Goal: Book appointment/travel/reservation

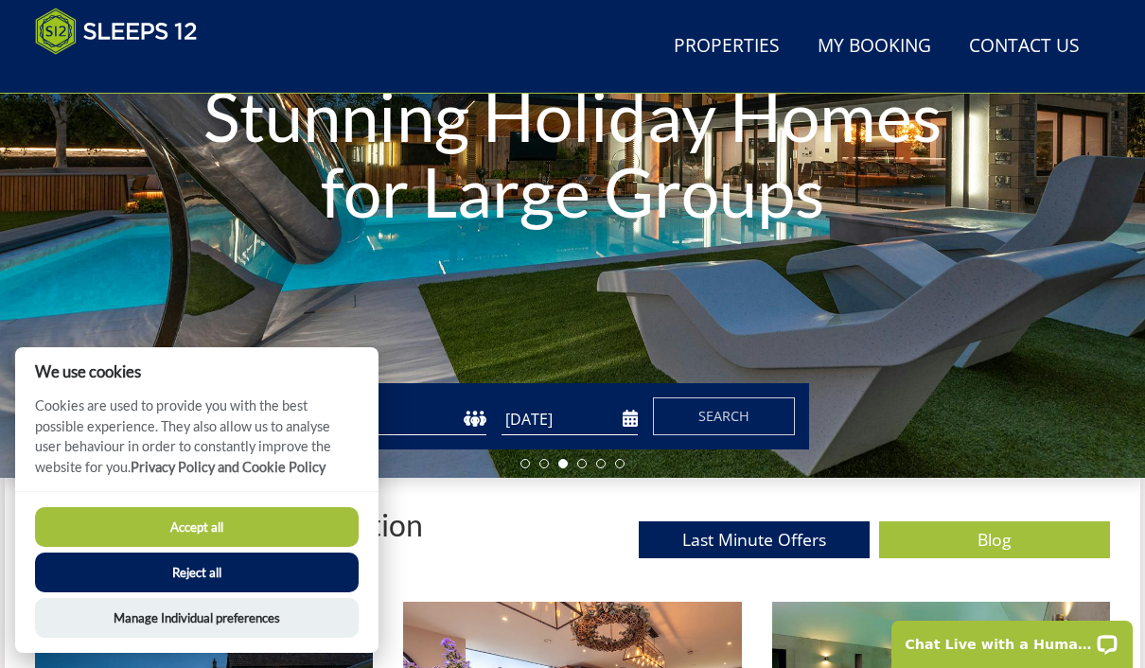
scroll to position [313, 0]
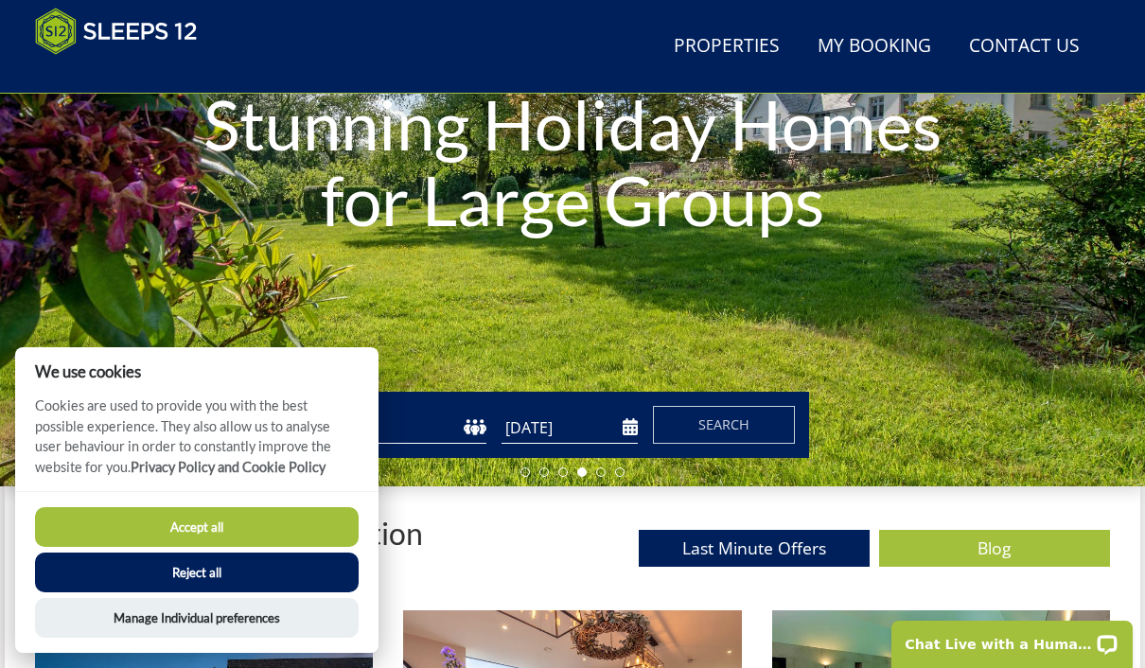
click at [281, 547] on button "Accept all" at bounding box center [197, 527] width 324 height 40
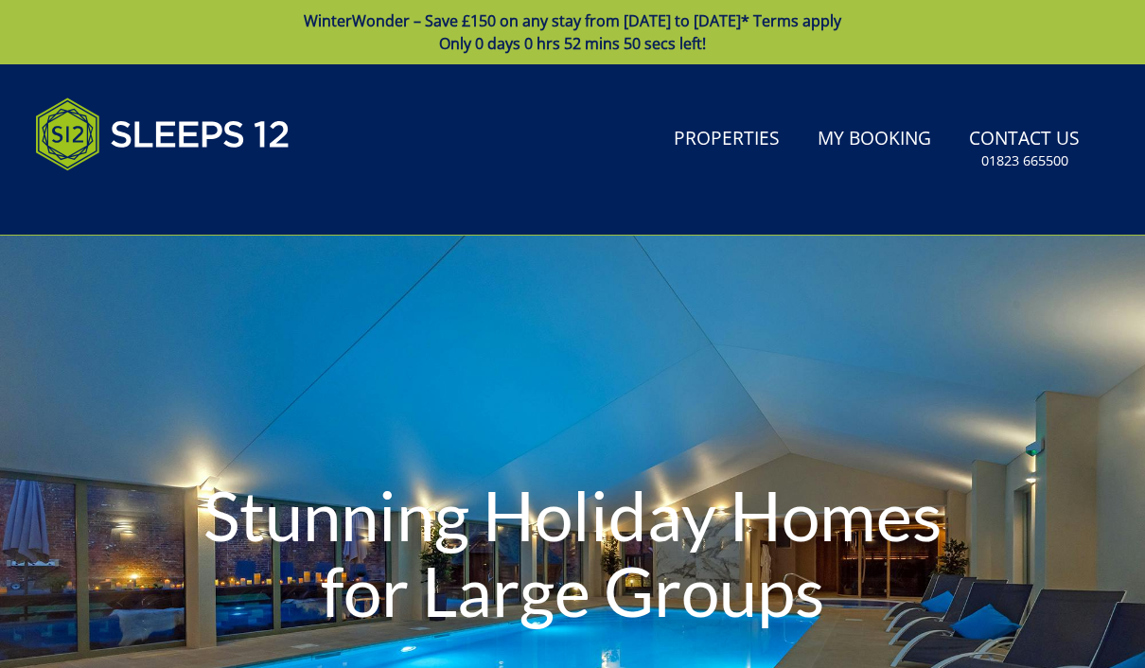
click at [471, 355] on div "Stunning Holiday Homes for Large Groups" at bounding box center [572, 557] width 1145 height 642
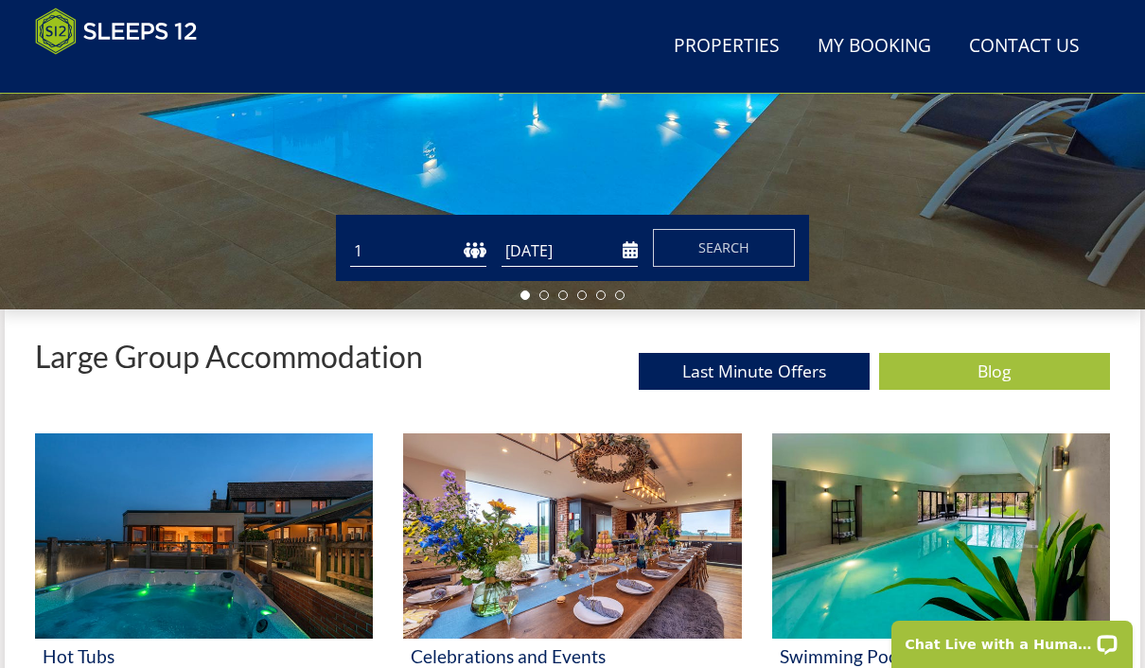
scroll to position [460, 0]
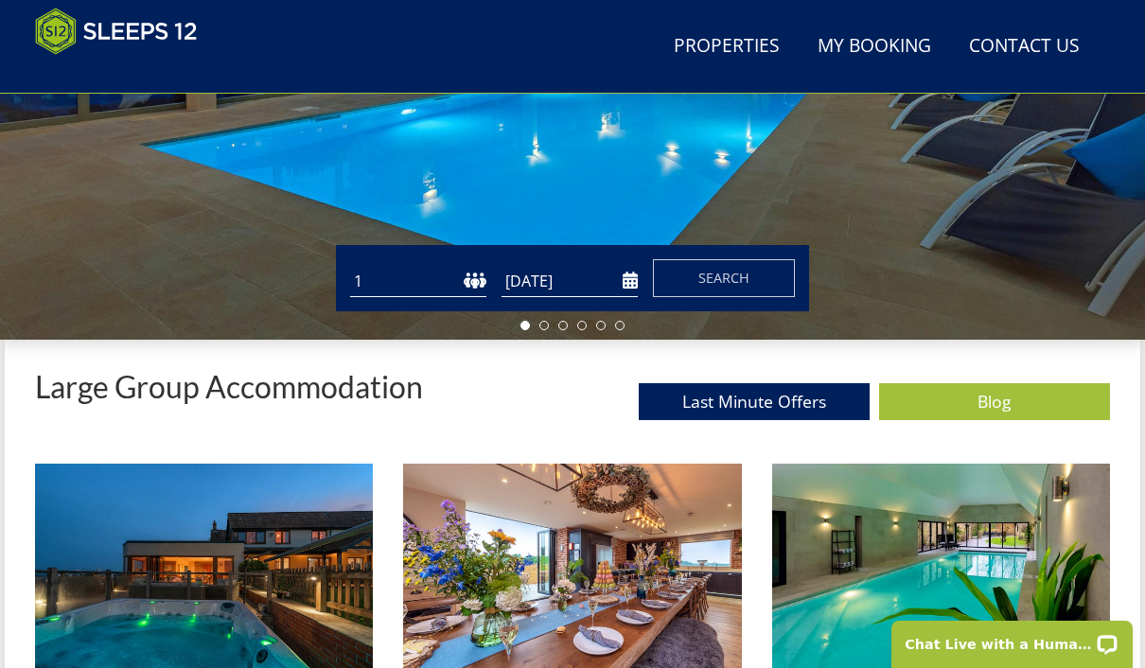
click at [464, 267] on select "1 2 3 4 5 6 7 8 9 10 11 12 13 14 15 16 17 18 19 20 21 22 23 24 25 26 27 28 29 3…" at bounding box center [418, 281] width 136 height 31
select select "30"
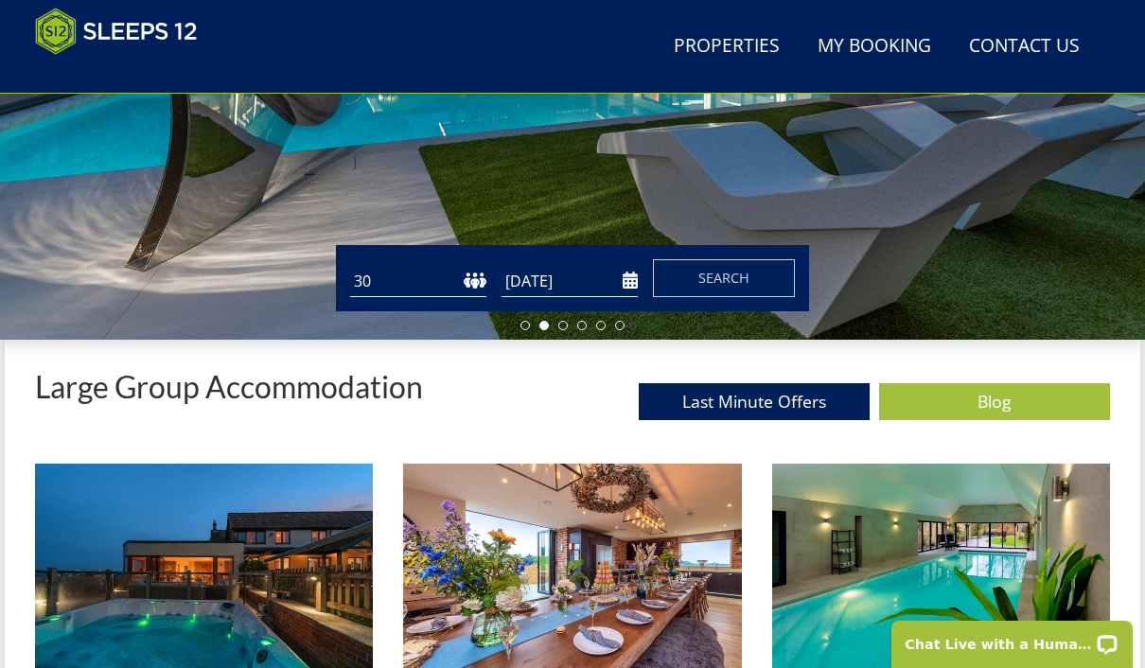
click at [589, 267] on input "[DATE]" at bounding box center [570, 281] width 136 height 31
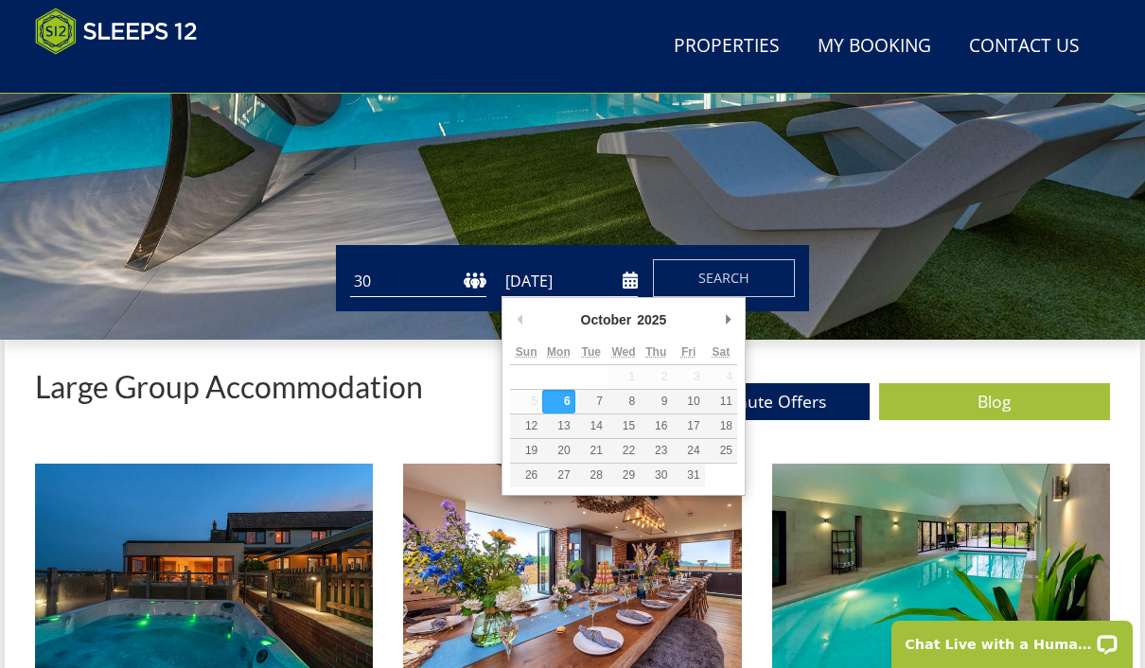
scroll to position [459, 0]
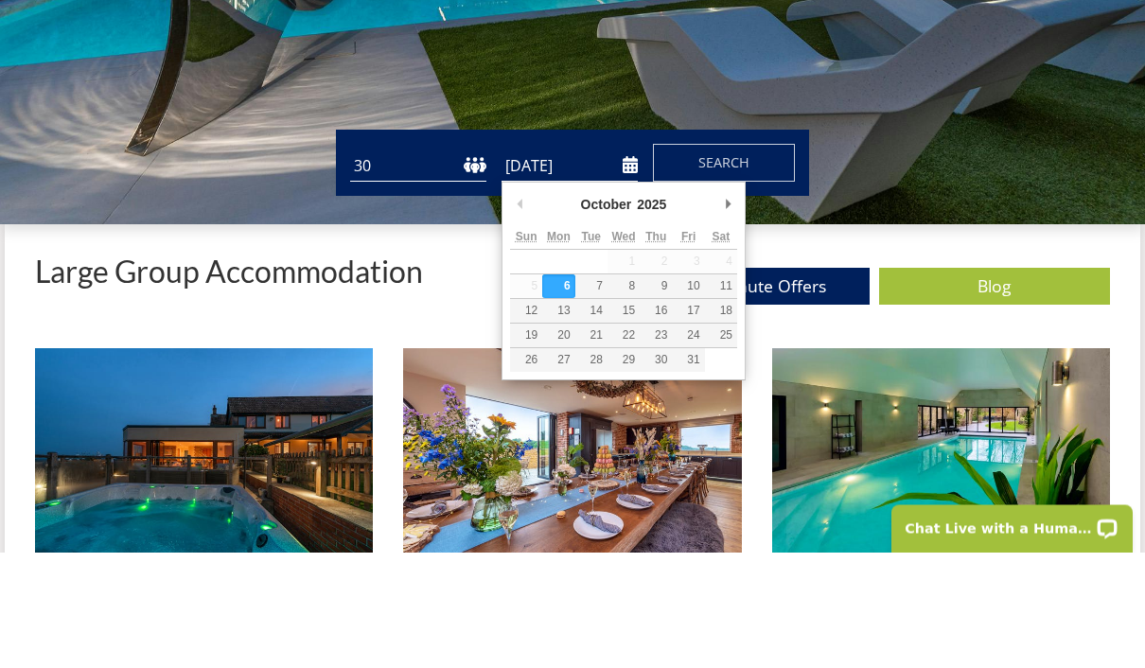
click at [648, 311] on select "2025 2026 2027 2028 2029 2030 2031 2032 2033 2034 2035" at bounding box center [659, 320] width 51 height 19
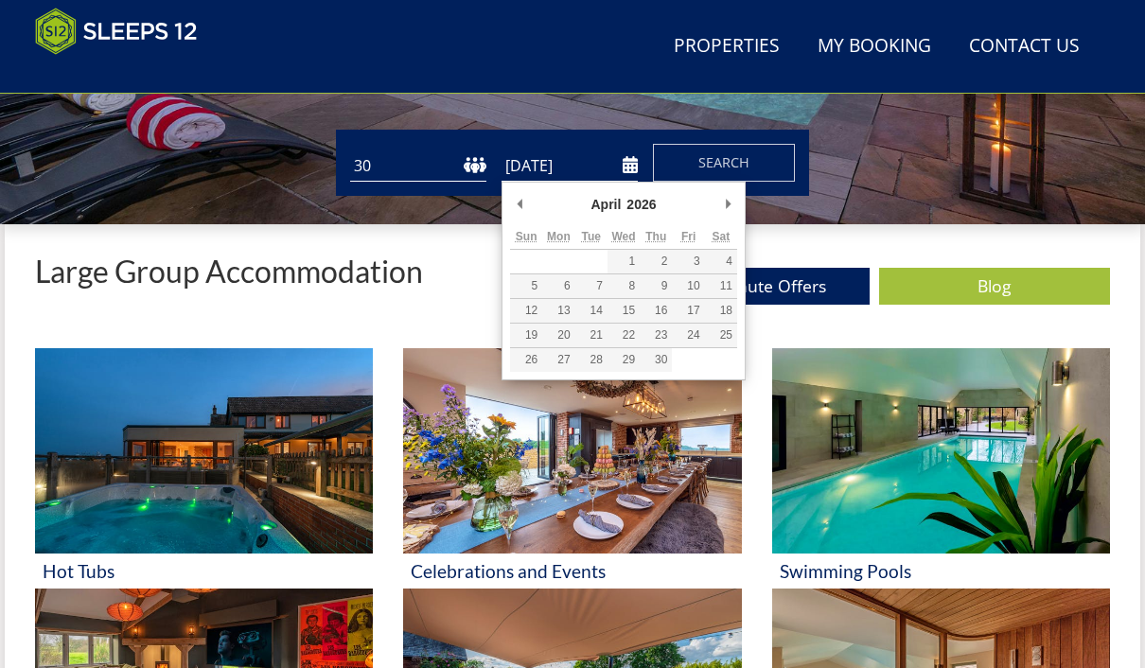
type input "[DATE]"
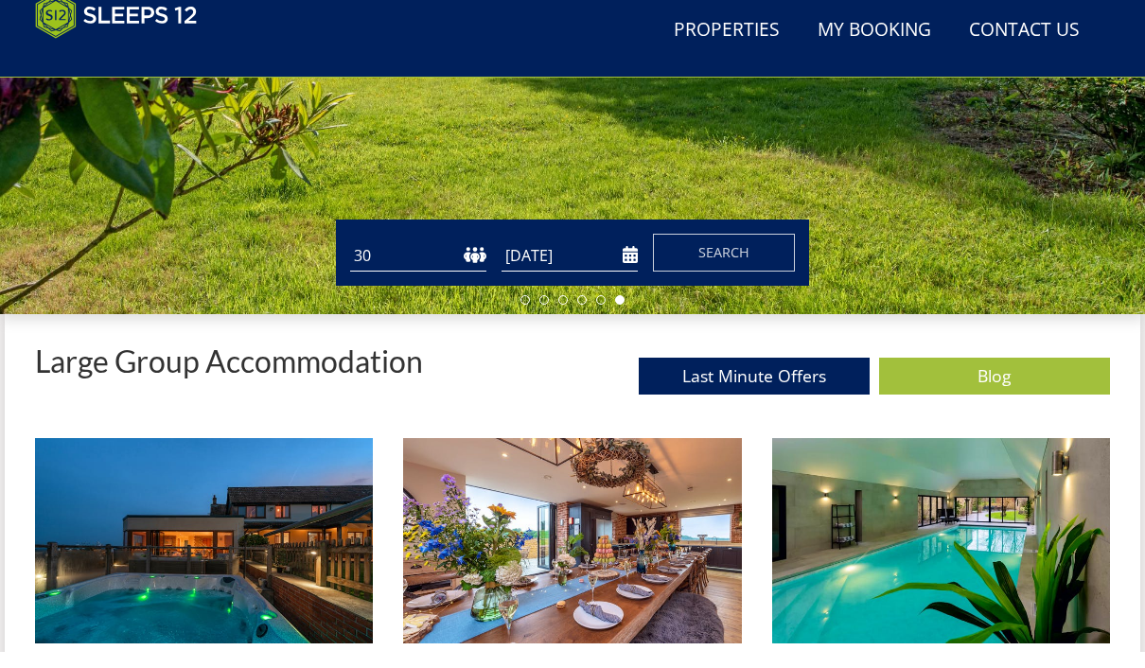
scroll to position [482, 0]
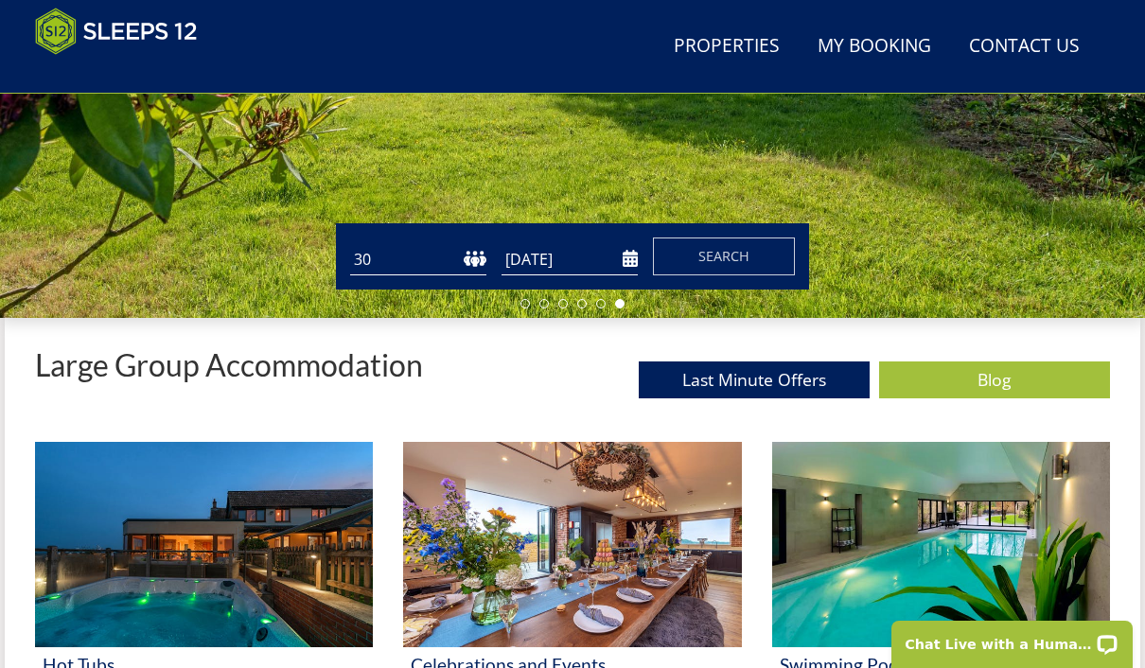
click at [744, 259] on span "Search" at bounding box center [724, 256] width 51 height 18
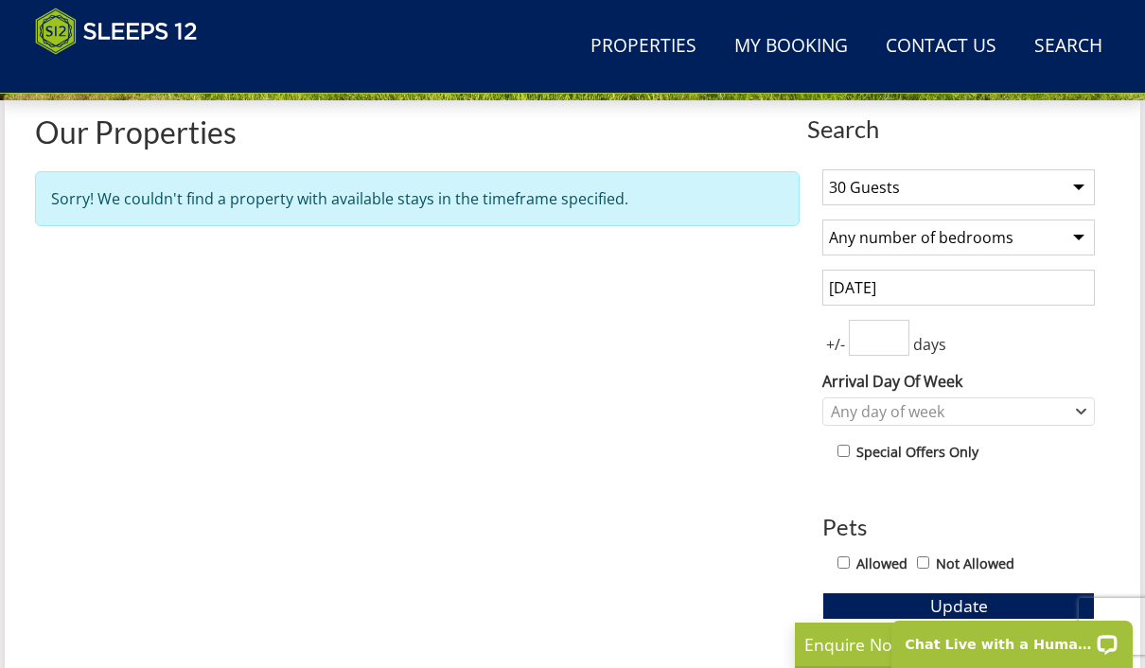
scroll to position [698, 0]
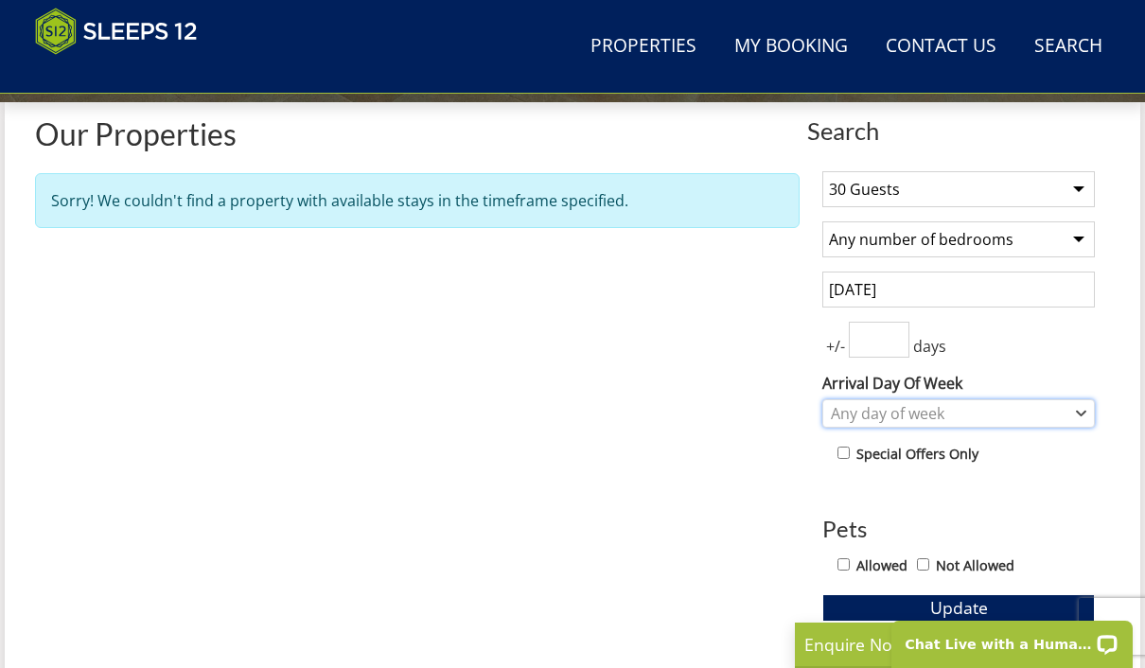
click at [1031, 403] on div "Any day of week" at bounding box center [948, 413] width 245 height 21
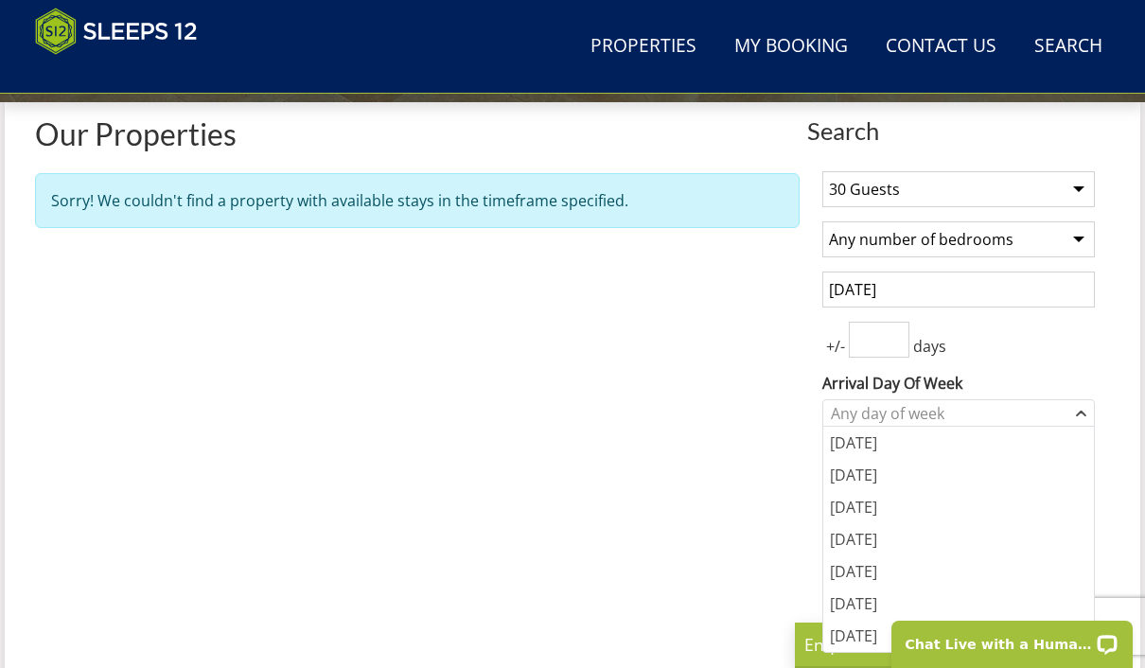
click at [915, 568] on div "[DATE]" at bounding box center [959, 572] width 271 height 32
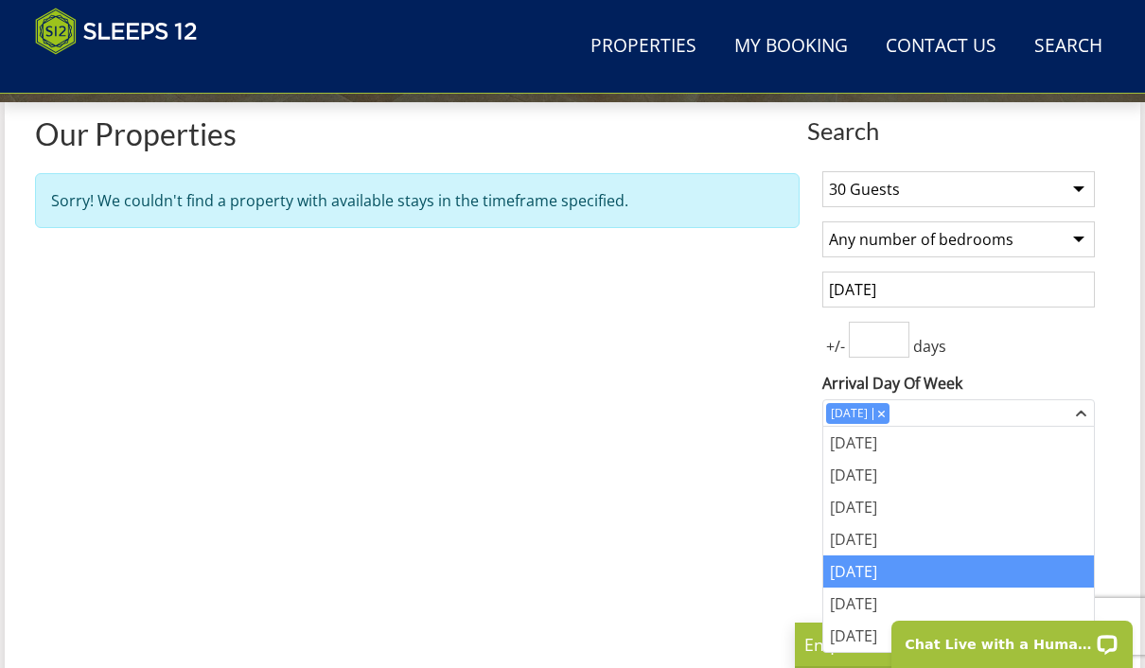
click at [1057, 344] on div "+/- days" at bounding box center [959, 340] width 273 height 36
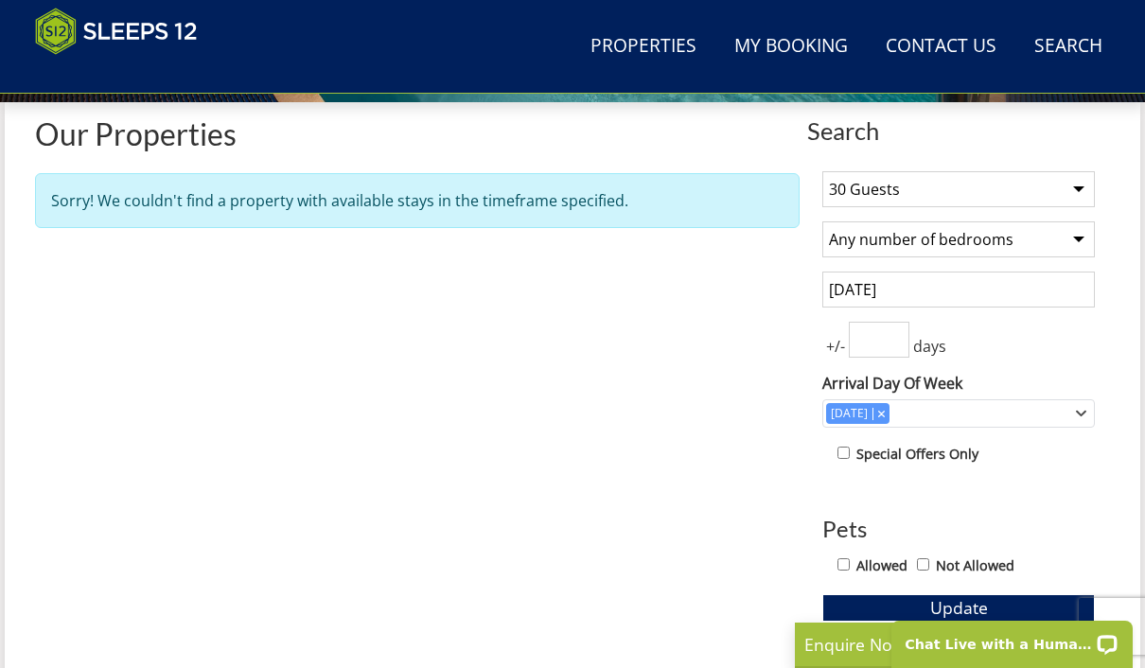
click at [1040, 246] on select "Any number of bedrooms 4 Bedrooms 5 Bedrooms 6 Bedrooms 7 Bedrooms 8 Bedrooms 9…" at bounding box center [959, 240] width 273 height 36
click at [1044, 194] on select "1 Guest 2 Guests 3 Guests 4 Guests 5 Guests 6 Guests 7 Guests 8 Guests 9 Guests…" at bounding box center [959, 189] width 273 height 36
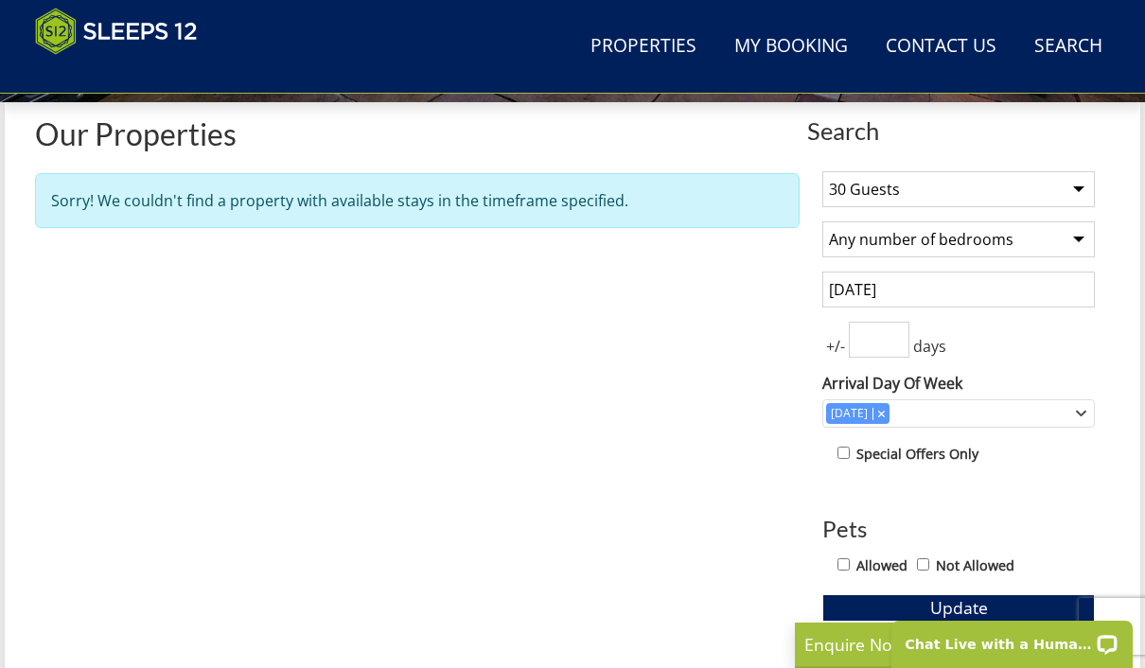
select select "14"
click at [1039, 365] on div "1 Guest 2 Guests 3 Guests 4 Guests 5 Guests 6 Guests 7 Guests 8 Guests 9 Guests…" at bounding box center [959, 408] width 303 height 505
click at [974, 613] on span "Update" at bounding box center [960, 607] width 58 height 23
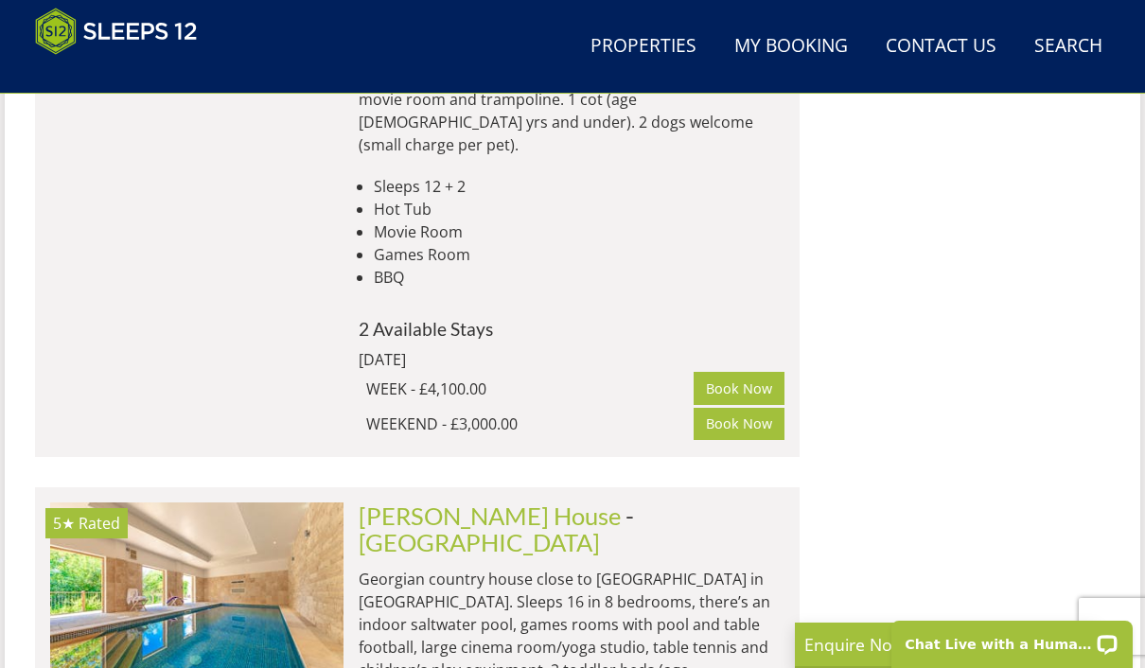
scroll to position [5166, 0]
